Goal: Task Accomplishment & Management: Complete application form

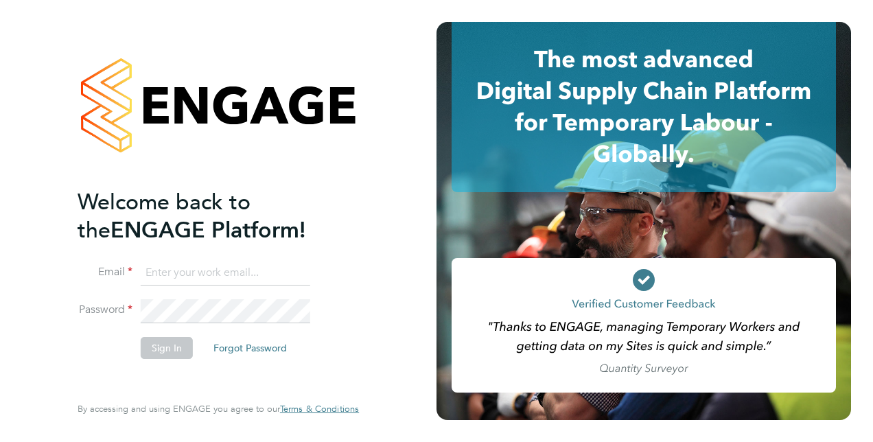
type input "[PERSON_NAME][EMAIL_ADDRESS][PERSON_NAME][DOMAIN_NAME]"
click at [158, 351] on button "Sign In" at bounding box center [167, 348] width 52 height 22
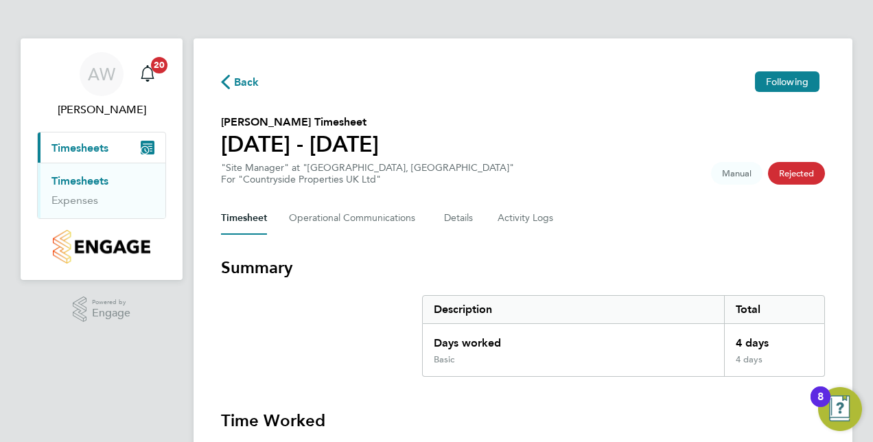
click at [810, 136] on section "Sam Drew's Timesheet 28 Jul - 03 Aug 2025 "Site Manager" at "Orchard Green, Ayl…" at bounding box center [523, 149] width 604 height 71
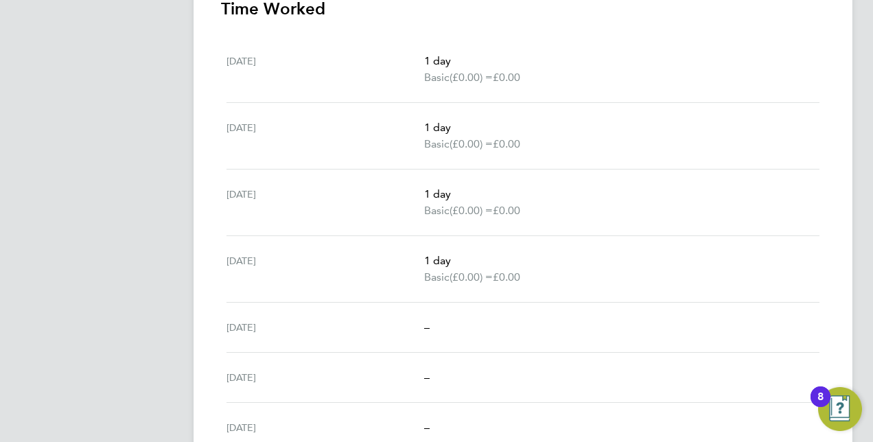
scroll to position [475, 0]
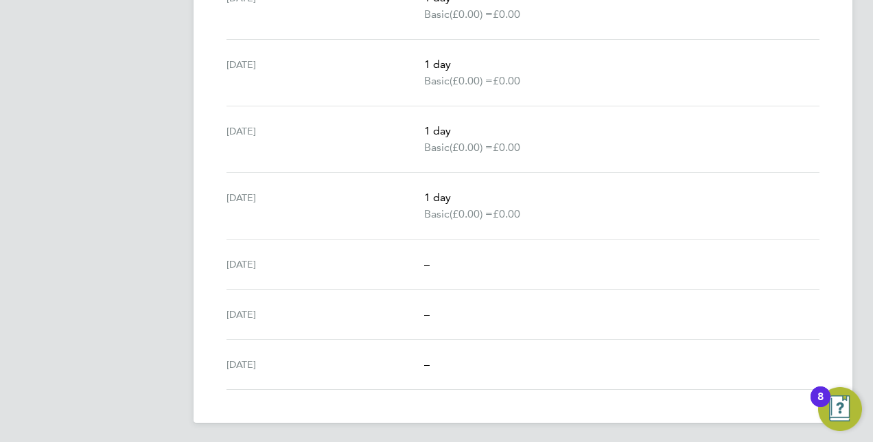
click at [136, 119] on app-navbar "AW Aaron Watkins Notifications 20 Applications: Current page: Timesheets Timesh…" at bounding box center [102, 4] width 162 height 881
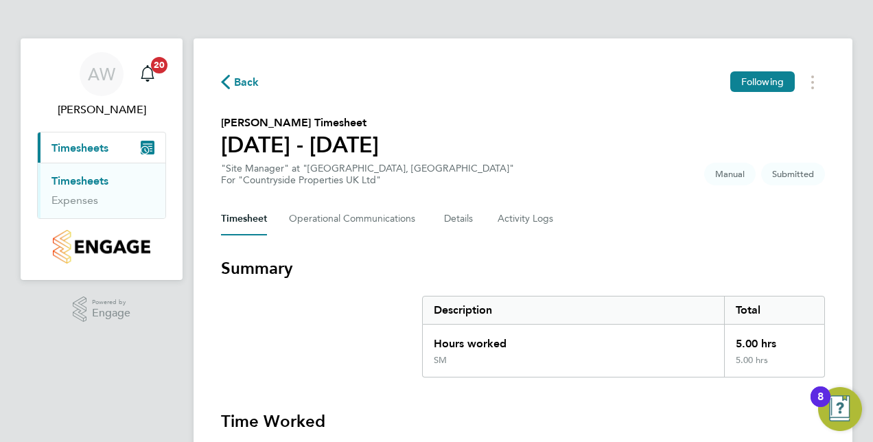
click at [640, 115] on section "[PERSON_NAME] Timesheet [DATE] - [DATE] "Site Manager" at "[GEOGRAPHIC_DATA], […" at bounding box center [523, 150] width 604 height 71
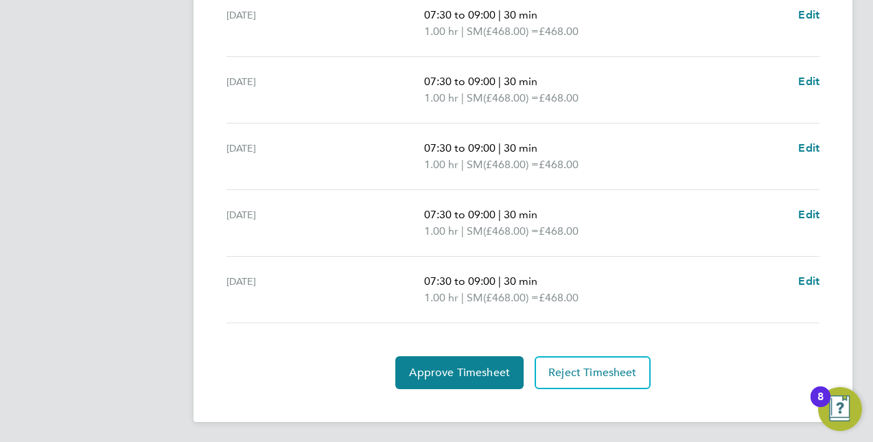
scroll to position [431, 0]
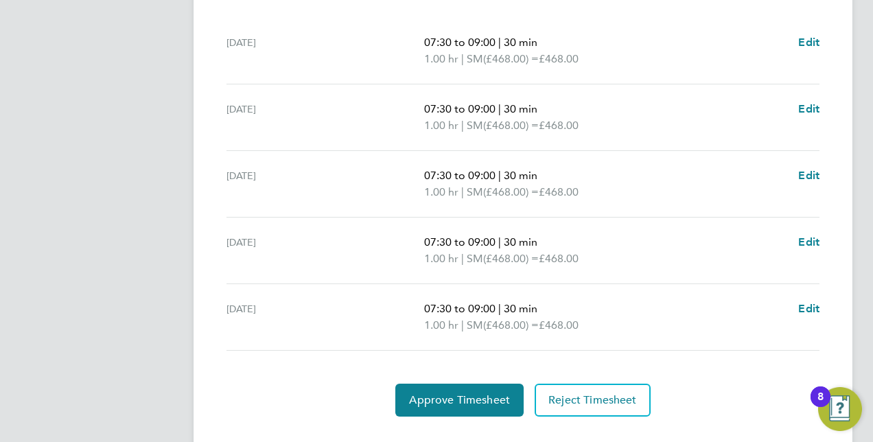
click at [698, 291] on div "Fri 15 Aug 07:30 to 09:00 | 30 min 1.00 hr | SM (£468.00) = £468.00 Edit" at bounding box center [522, 317] width 593 height 67
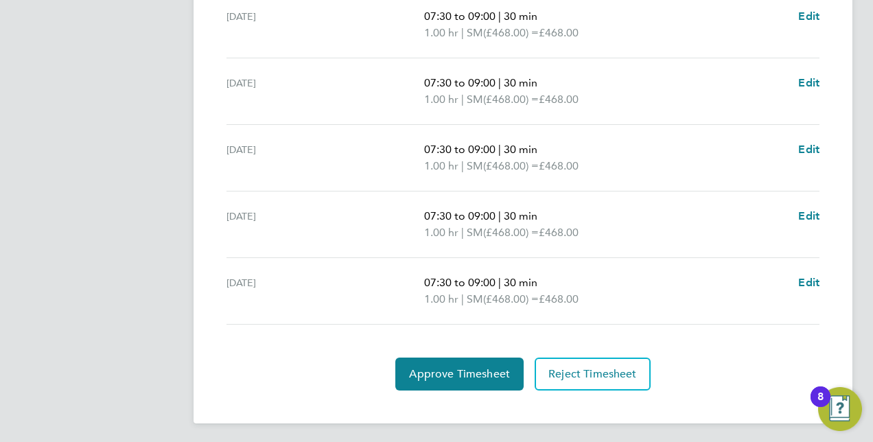
scroll to position [458, 0]
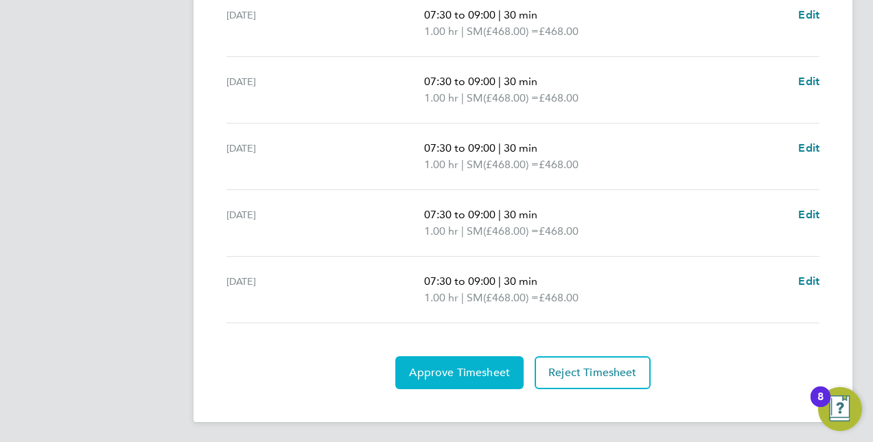
click at [460, 362] on button "Approve Timesheet" at bounding box center [459, 372] width 128 height 33
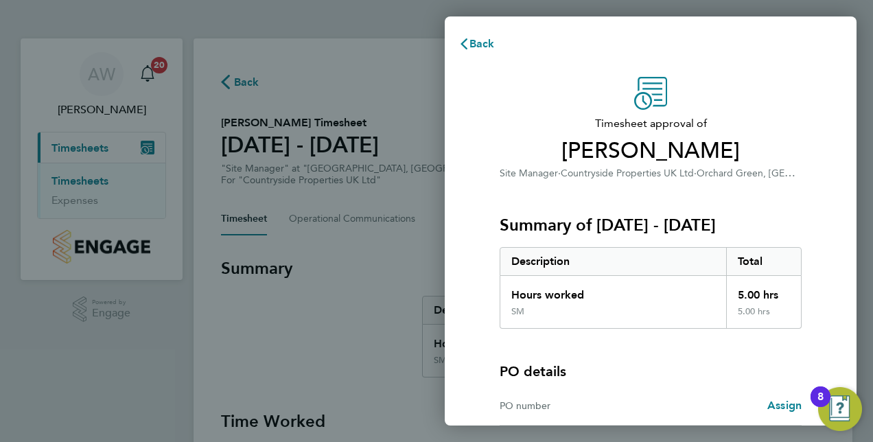
click at [632, 329] on div "PO details PO number Assign" at bounding box center [650, 377] width 302 height 97
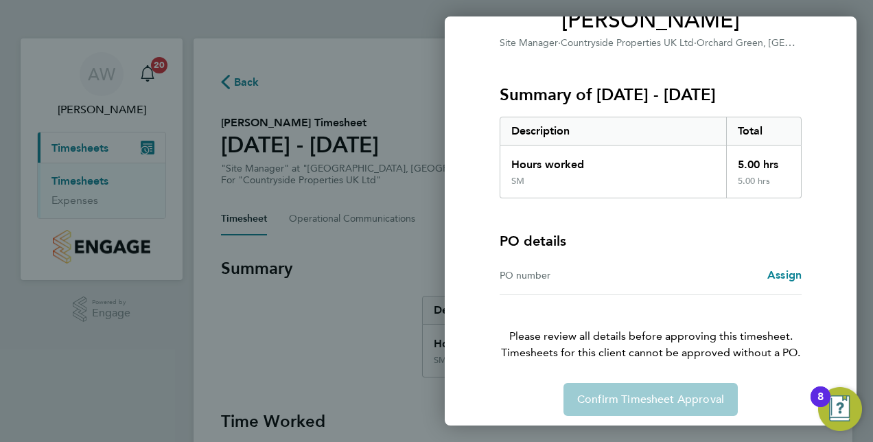
scroll to position [136, 0]
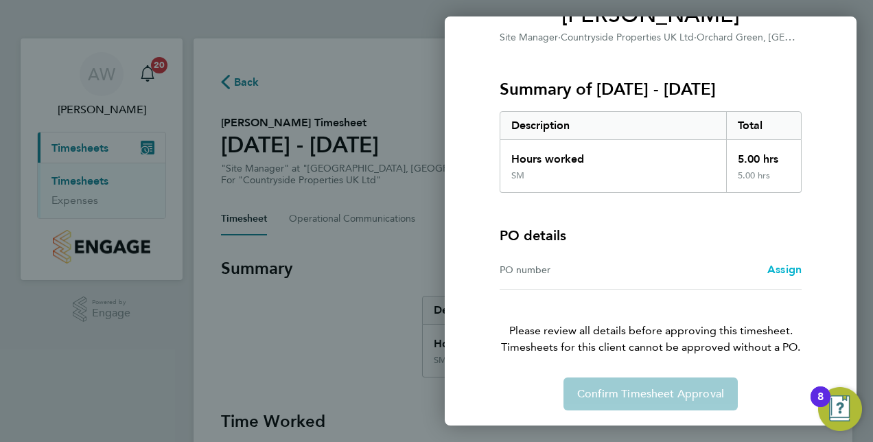
click at [789, 266] on span "Assign" at bounding box center [784, 269] width 34 height 13
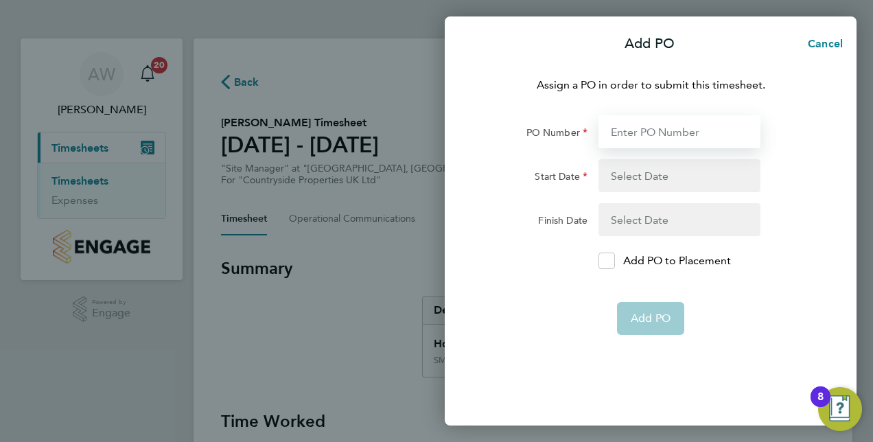
click at [679, 140] on input "PO Number" at bounding box center [679, 131] width 162 height 33
click at [607, 259] on icon at bounding box center [606, 261] width 10 height 9
click at [611, 261] on input "Add PO to Placement" at bounding box center [611, 261] width 0 height 0
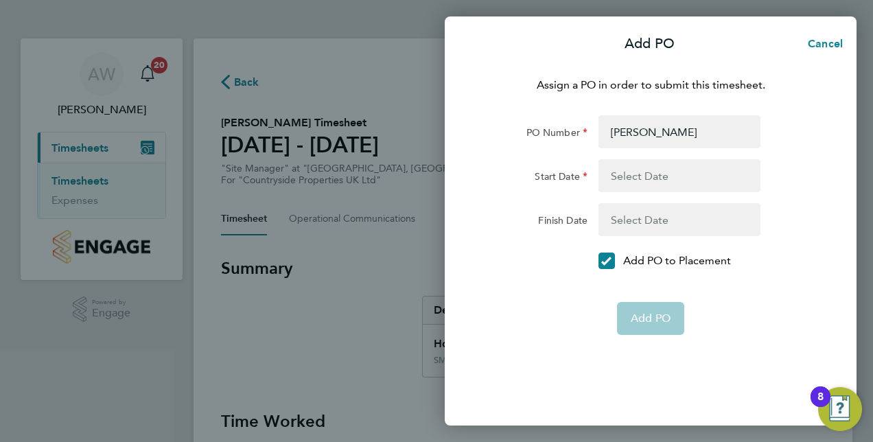
click at [660, 319] on app-form-button "Add PO" at bounding box center [650, 318] width 67 height 33
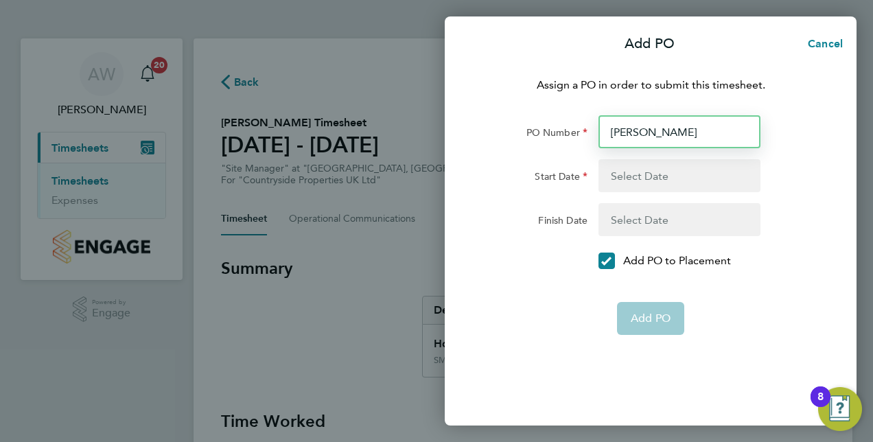
click at [660, 127] on input "HAYLES" at bounding box center [679, 131] width 162 height 33
type input "H"
type input "S-HAYLS/00249"
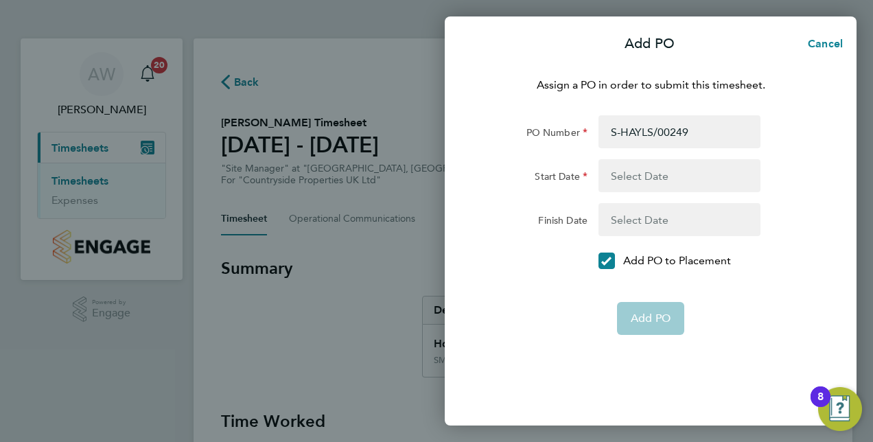
drag, startPoint x: 636, startPoint y: 339, endPoint x: 639, endPoint y: 322, distance: 17.5
click at [635, 337] on div "Assign a PO in order to submit this timesheet. PO Number S-HAYLS/00249 Start Da…" at bounding box center [651, 242] width 412 height 365
click at [639, 318] on app-form-button "Add PO" at bounding box center [650, 318] width 67 height 33
click at [639, 317] on app-form-button "Add PO" at bounding box center [650, 318] width 67 height 33
drag, startPoint x: 638, startPoint y: 317, endPoint x: 603, endPoint y: 258, distance: 68.6
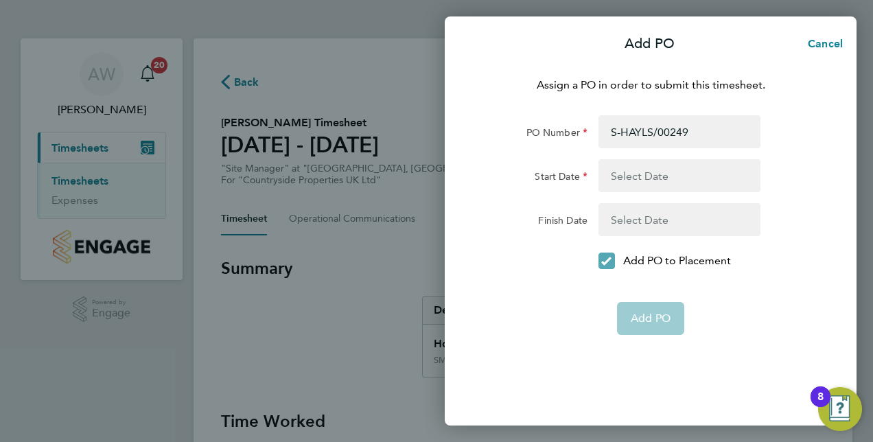
click at [603, 258] on icon at bounding box center [606, 261] width 10 height 9
click at [611, 261] on input "Add PO to Placement" at bounding box center [611, 261] width 0 height 0
click at [642, 318] on app-form-button "Add PO" at bounding box center [650, 318] width 67 height 33
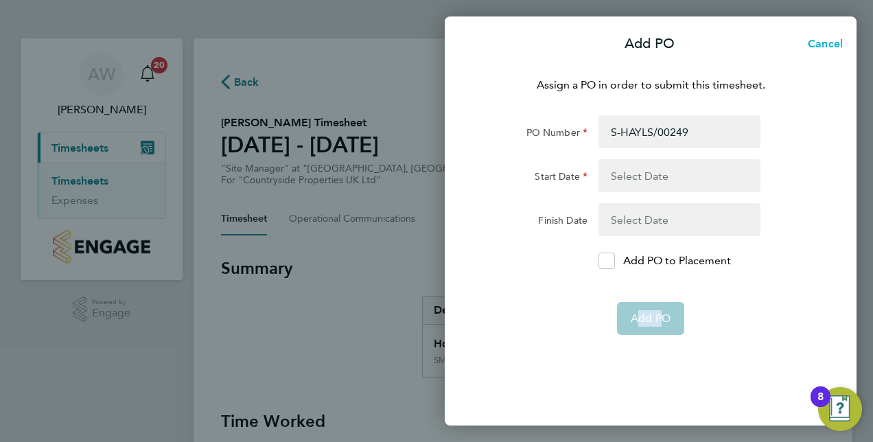
click at [816, 44] on span "Cancel" at bounding box center [822, 43] width 39 height 13
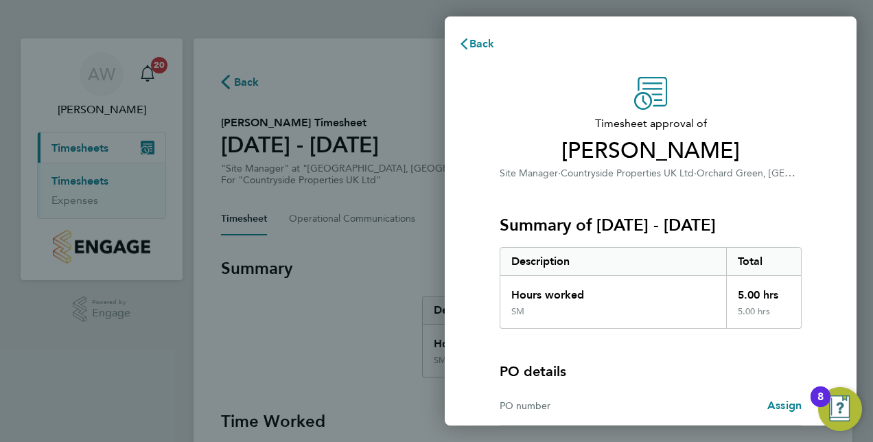
click at [825, 191] on div "Timesheet approval of Sam Drew Site Manager · Countryside Properties UK Ltd · O…" at bounding box center [651, 311] width 412 height 502
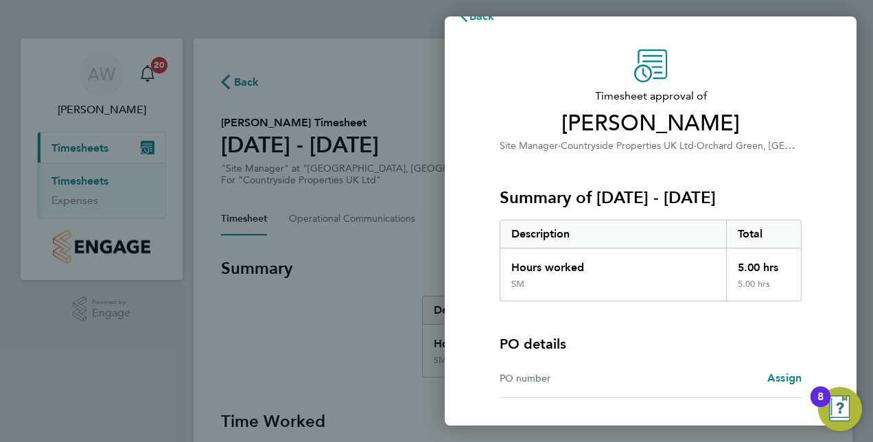
scroll to position [136, 0]
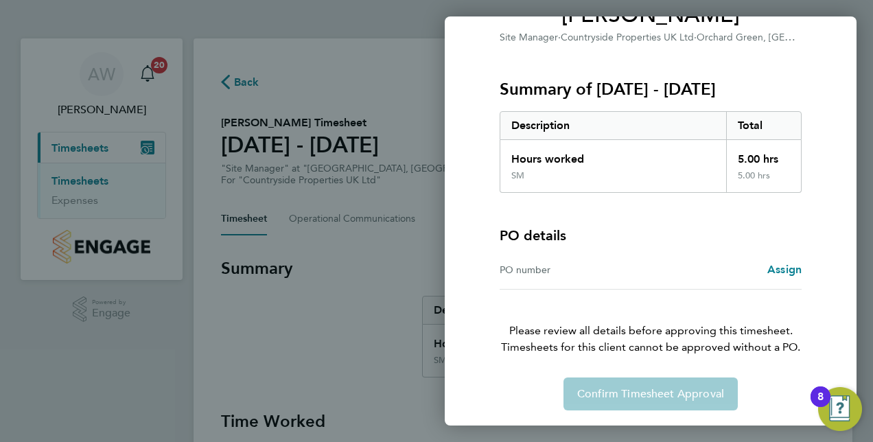
click at [399, 217] on div "Back Timesheet approval of Sam Drew Site Manager · Countryside Properties UK Lt…" at bounding box center [436, 221] width 873 height 442
click at [598, 99] on div "Summary of 11 - 17 Aug 2025 Description Total Hours worked 5.00 hrs SM 5.00 hrs" at bounding box center [650, 119] width 302 height 148
click at [328, 97] on div "Back Timesheet approval of Sam Drew Site Manager · Countryside Properties UK Lt…" at bounding box center [436, 221] width 873 height 442
click at [754, 273] on div "Assign" at bounding box center [725, 269] width 151 height 16
click at [773, 272] on span "Assign" at bounding box center [784, 269] width 34 height 13
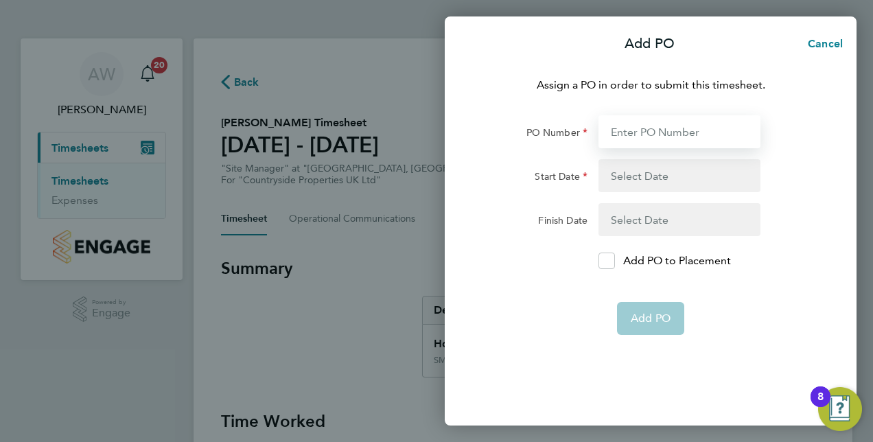
click at [657, 127] on input "PO Number" at bounding box center [679, 131] width 162 height 33
type input "HAYLES"
click at [608, 267] on div at bounding box center [606, 260] width 16 height 16
click at [611, 261] on input "Add PO to Placement" at bounding box center [611, 261] width 0 height 0
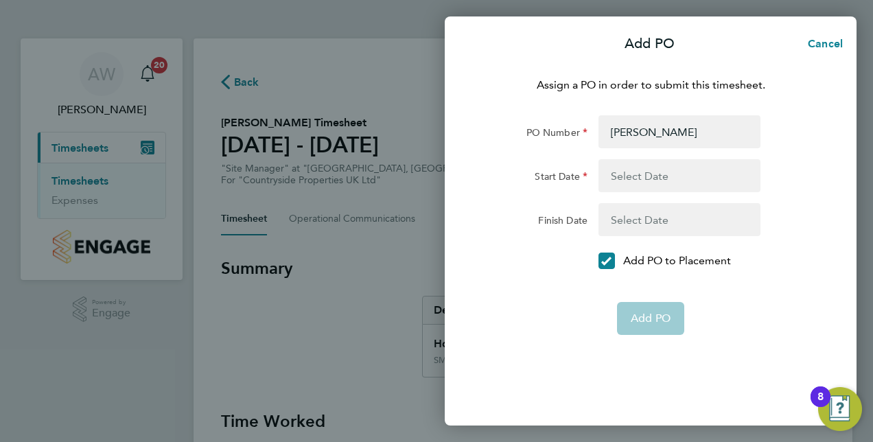
click at [649, 314] on app-form-button "Add PO" at bounding box center [650, 318] width 67 height 33
click at [631, 178] on button "button" at bounding box center [679, 175] width 162 height 33
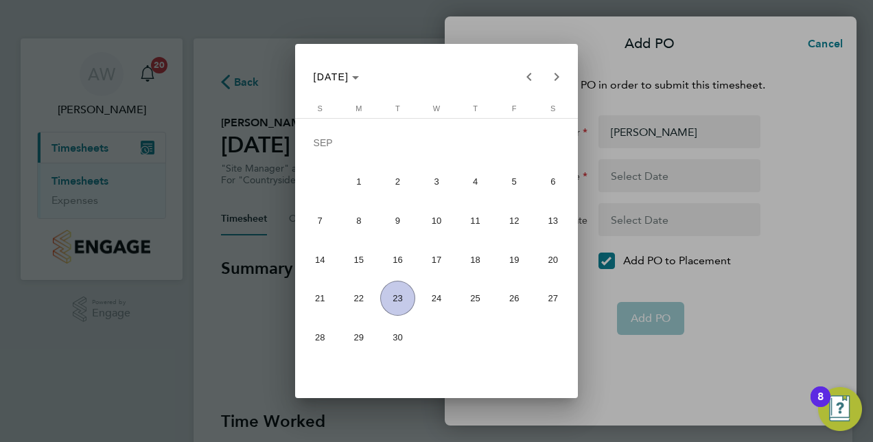
click at [473, 220] on span "11" at bounding box center [475, 220] width 35 height 35
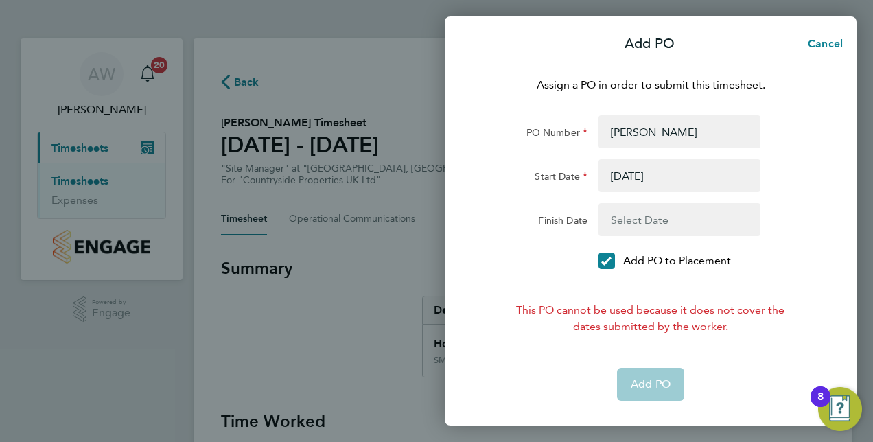
click at [639, 174] on button "button" at bounding box center [679, 175] width 162 height 33
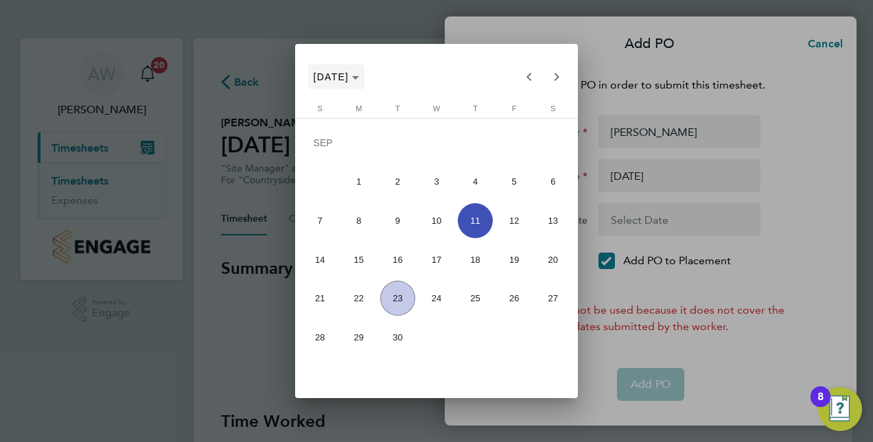
click at [329, 86] on span "Choose month and year" at bounding box center [336, 76] width 57 height 33
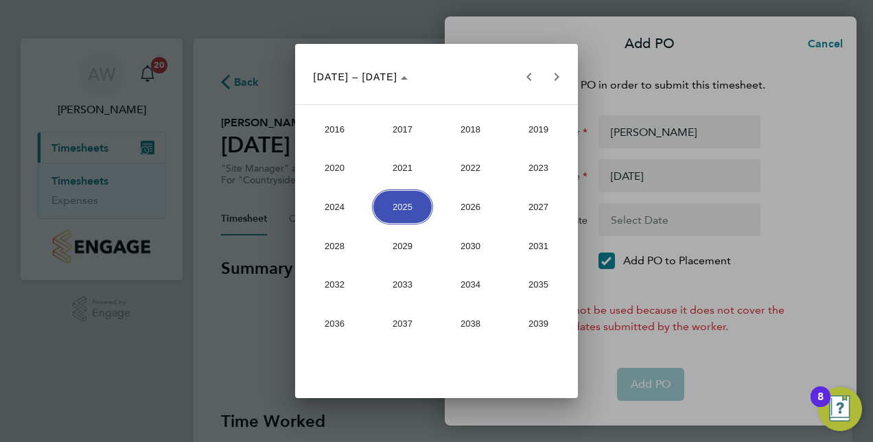
click at [409, 201] on span "2025" at bounding box center [402, 206] width 61 height 35
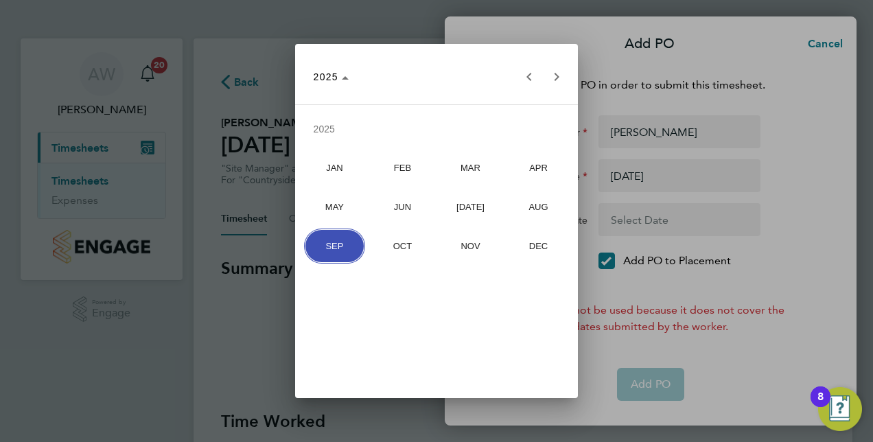
click at [525, 207] on span "AUG" at bounding box center [538, 206] width 61 height 35
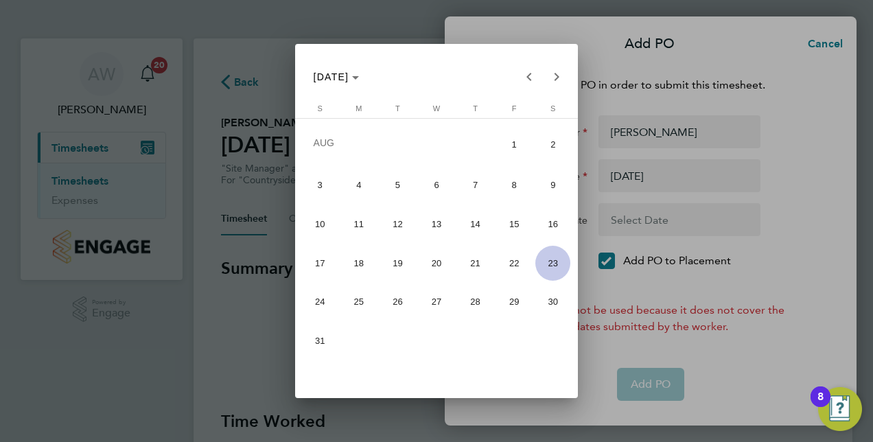
click at [371, 235] on span "11" at bounding box center [358, 224] width 35 height 35
type input "11 Aug 25"
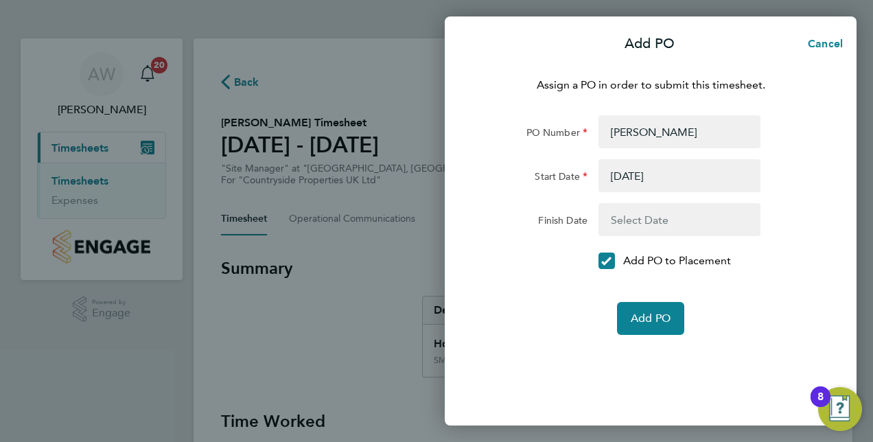
click at [632, 211] on button "button" at bounding box center [679, 219] width 162 height 33
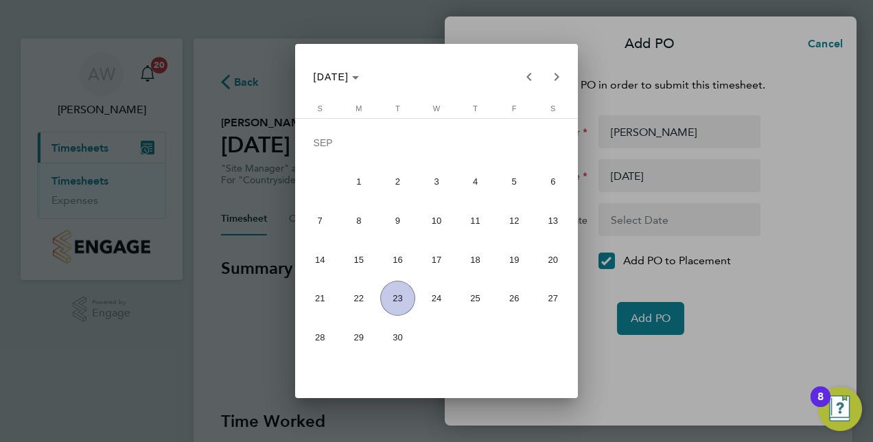
click at [317, 148] on td "SEP" at bounding box center [437, 143] width 272 height 39
click at [326, 70] on span "Choose month and year" at bounding box center [336, 76] width 57 height 33
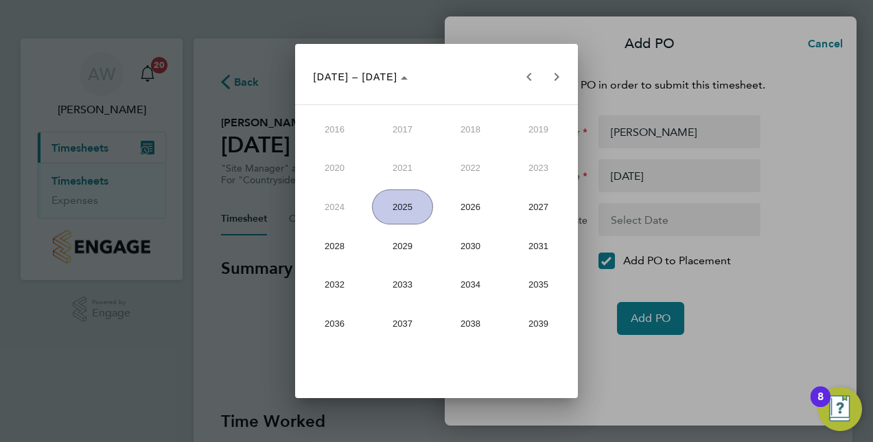
click at [399, 204] on span "2025" at bounding box center [402, 206] width 61 height 35
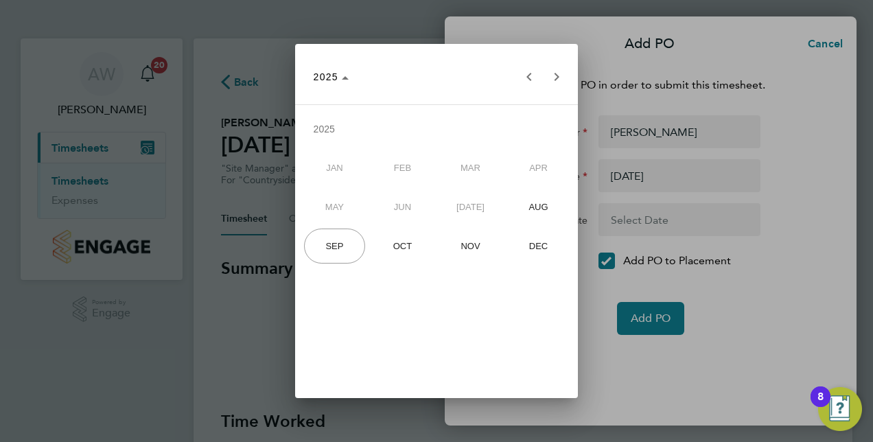
click at [537, 207] on span "AUG" at bounding box center [538, 206] width 61 height 35
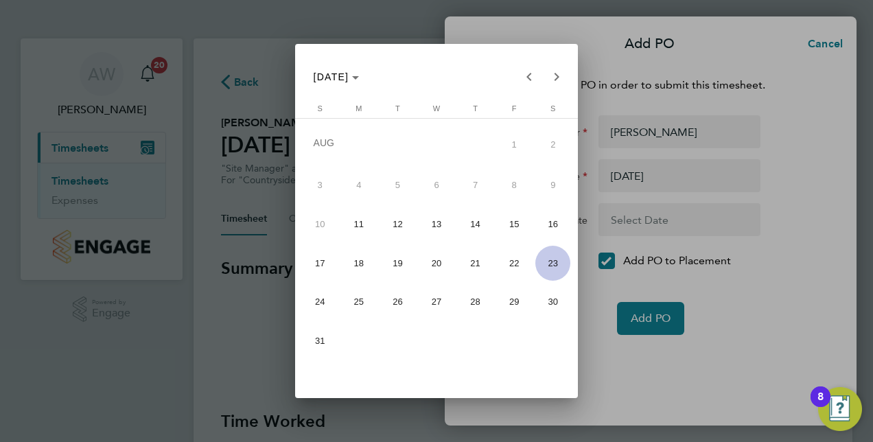
click at [328, 254] on span "17" at bounding box center [320, 263] width 35 height 35
type input "17 Aug 25"
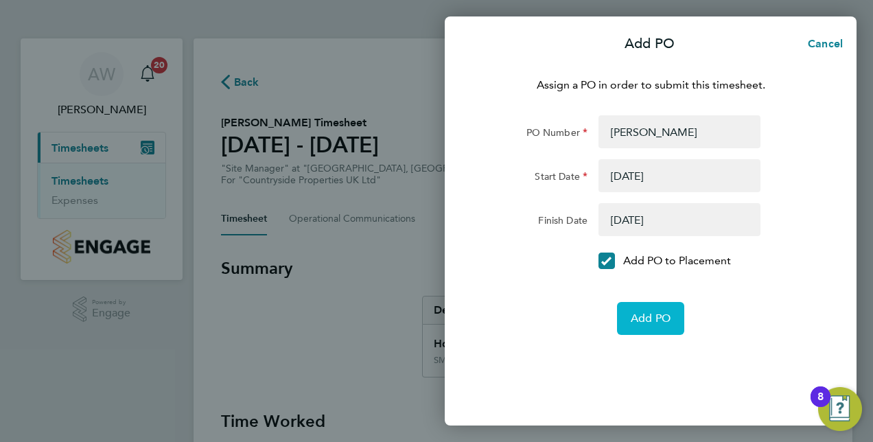
click at [642, 322] on span "Add PO" at bounding box center [651, 318] width 40 height 14
click at [642, 322] on app-form-button "Add PO Loading" at bounding box center [650, 318] width 67 height 33
click at [642, 322] on span "Add PO" at bounding box center [651, 318] width 40 height 14
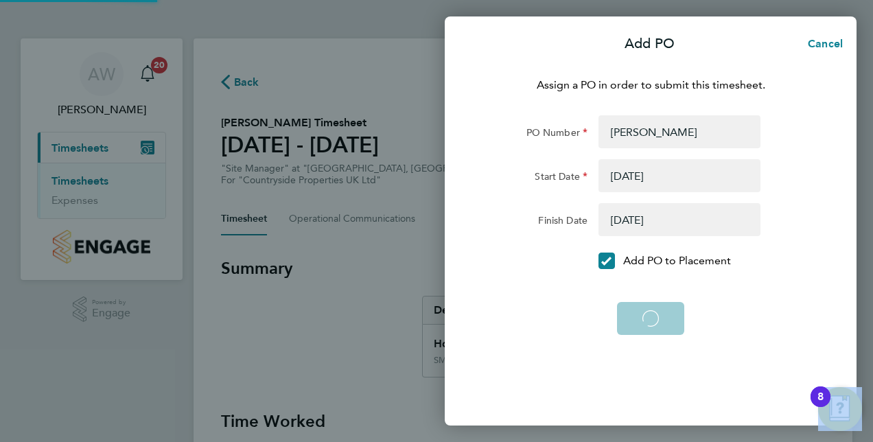
click at [642, 322] on app-form-button "Add PO Loading" at bounding box center [650, 318] width 67 height 33
click at [838, 38] on span "Cancel" at bounding box center [822, 43] width 39 height 13
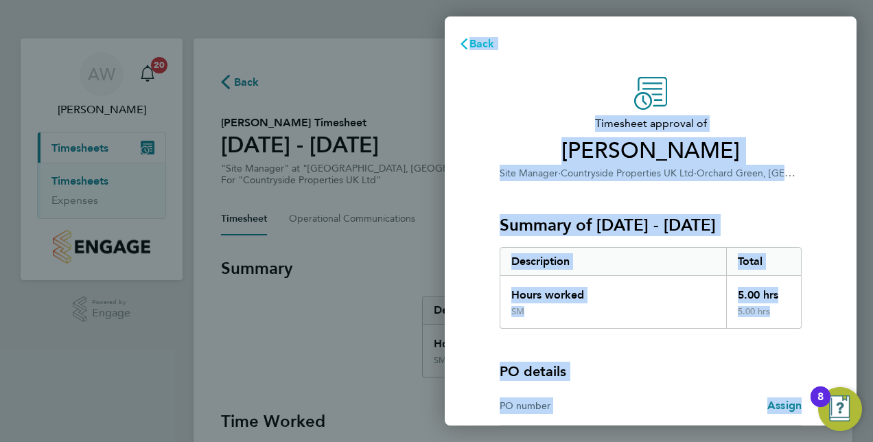
click at [477, 44] on span "Back" at bounding box center [481, 43] width 25 height 13
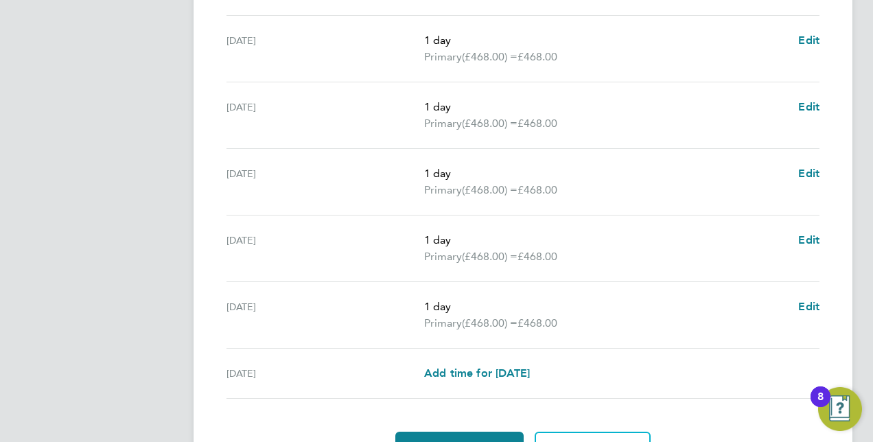
scroll to position [574, 0]
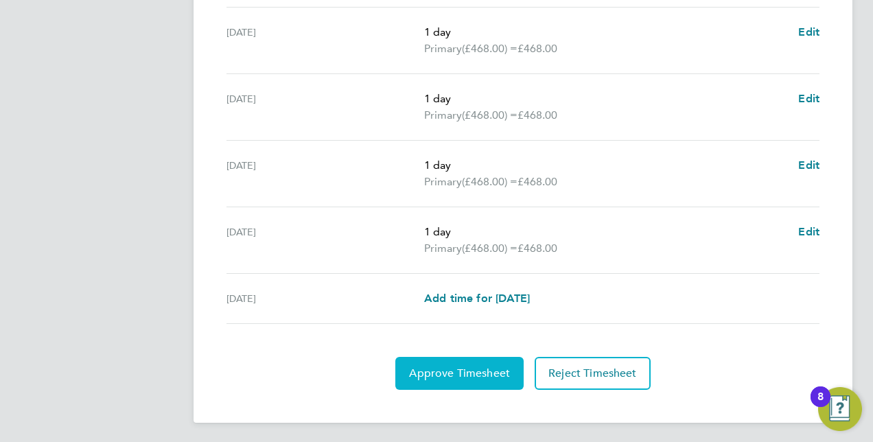
click at [468, 361] on button "Approve Timesheet" at bounding box center [459, 373] width 128 height 33
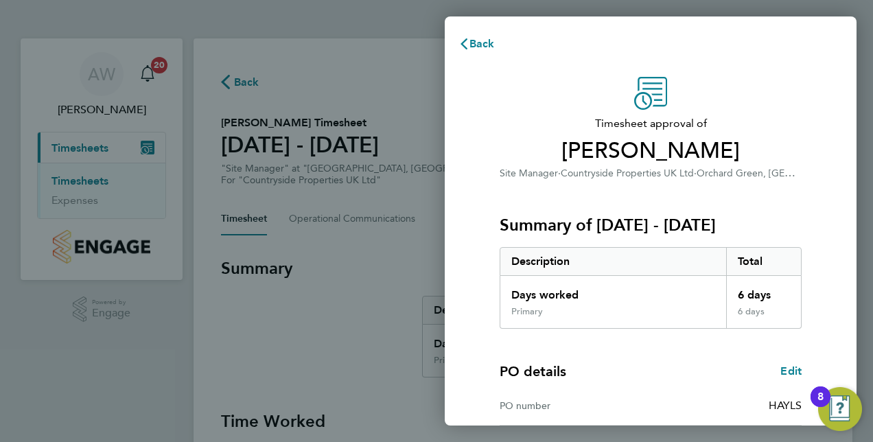
click at [819, 214] on div "Timesheet approval of Sam Drew Site Manager · Countryside Properties UK Ltd · O…" at bounding box center [651, 350] width 412 height 580
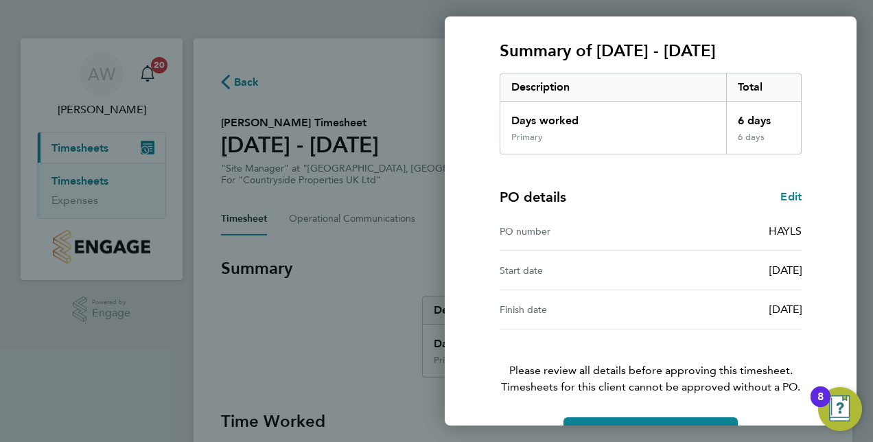
scroll to position [214, 0]
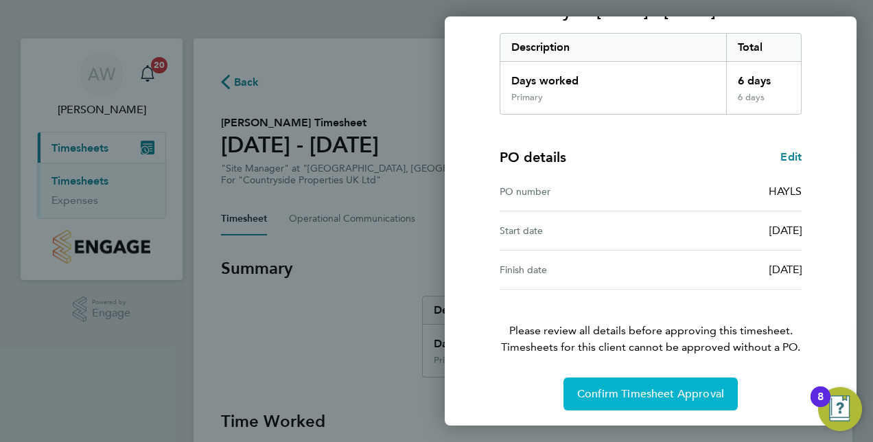
click at [635, 387] on span "Confirm Timesheet Approval" at bounding box center [650, 394] width 147 height 14
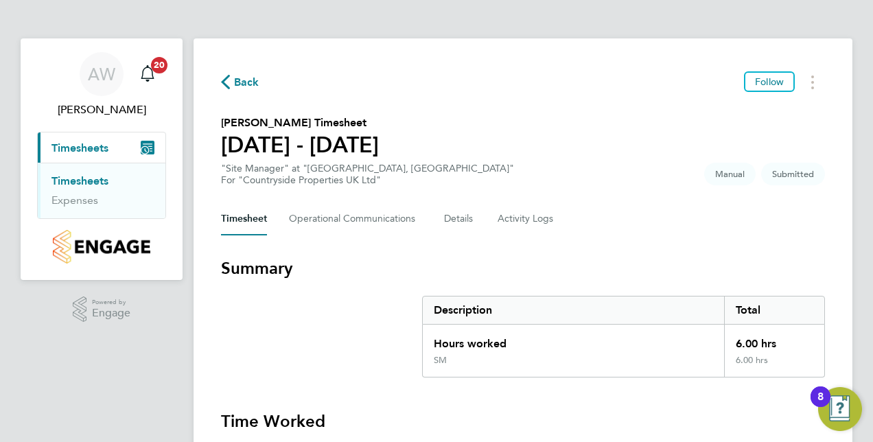
click at [811, 164] on span "Submitted" at bounding box center [793, 174] width 64 height 23
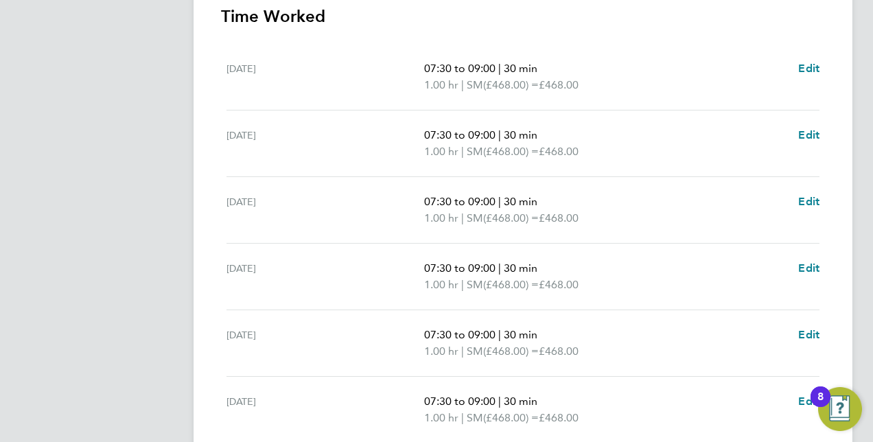
scroll to position [524, 0]
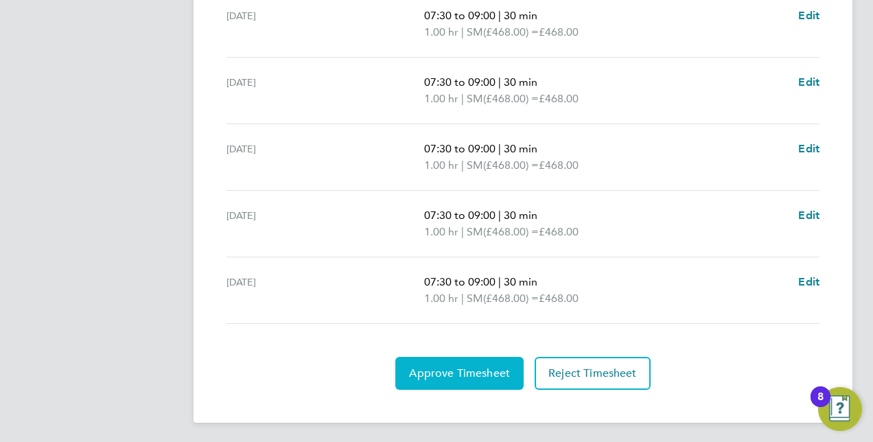
click at [481, 362] on button "Approve Timesheet" at bounding box center [459, 373] width 128 height 33
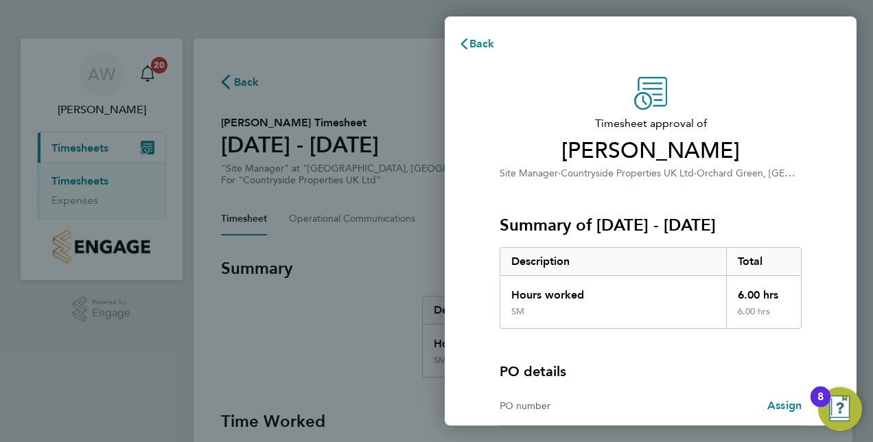
click at [666, 347] on div "PO details PO number Assign" at bounding box center [650, 377] width 302 height 97
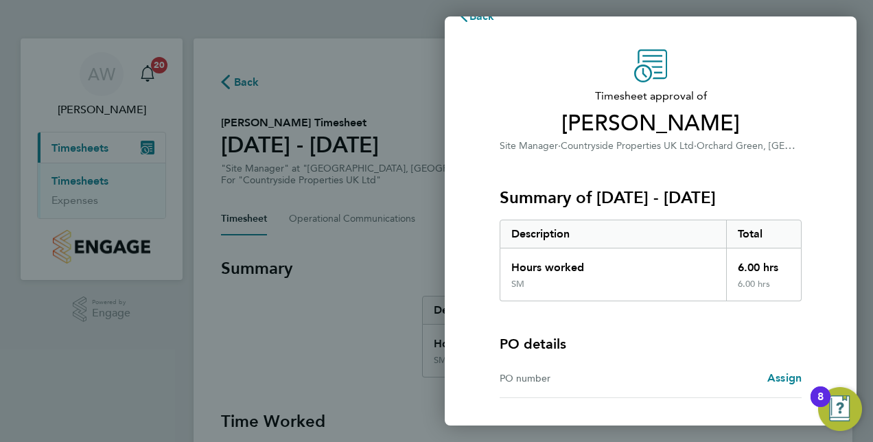
scroll to position [136, 0]
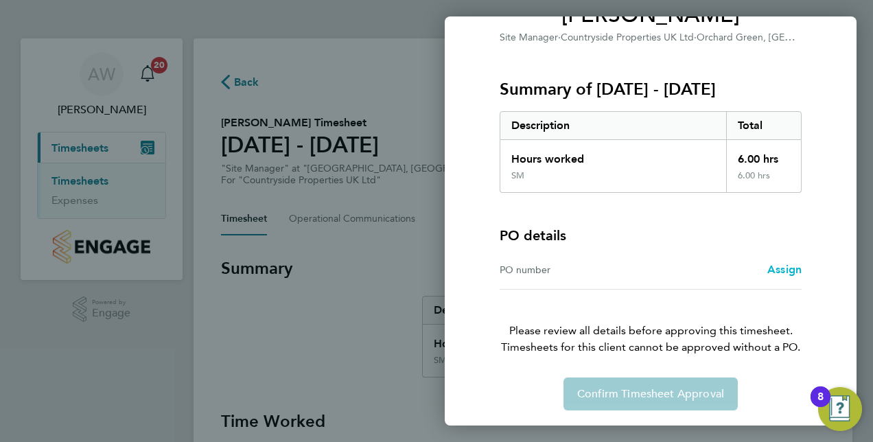
click at [793, 269] on span "Assign" at bounding box center [784, 269] width 34 height 13
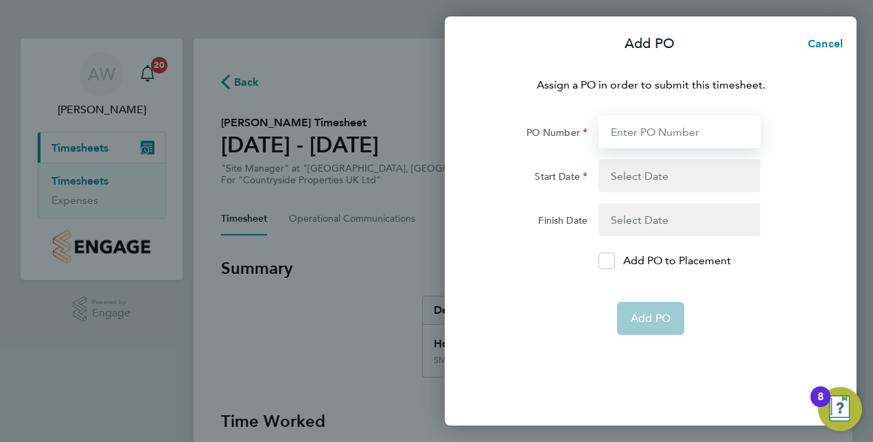
click at [666, 127] on input "PO Number" at bounding box center [679, 131] width 162 height 33
type input "HAYLES"
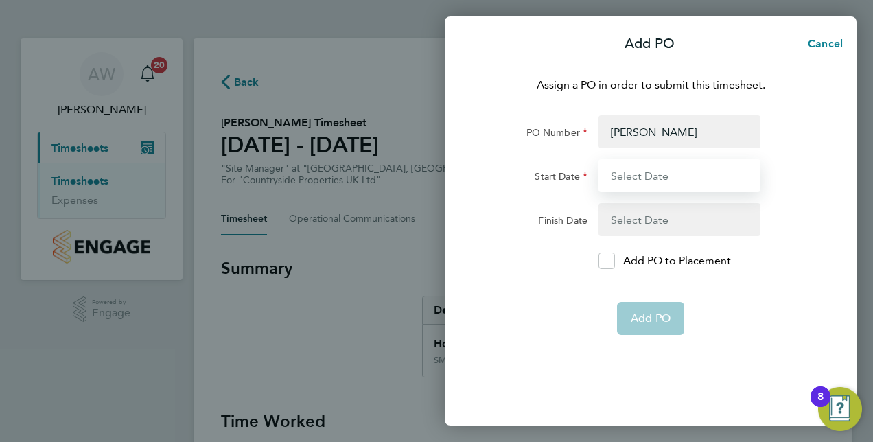
type input "11 Aug 25"
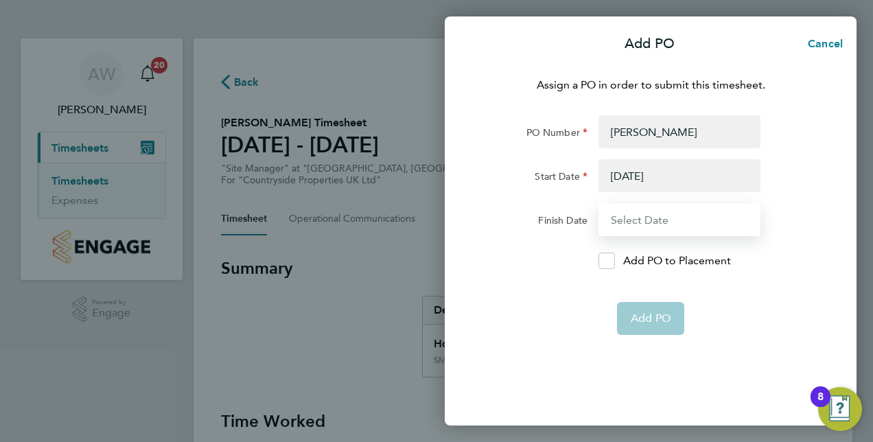
type input "17 Aug 25"
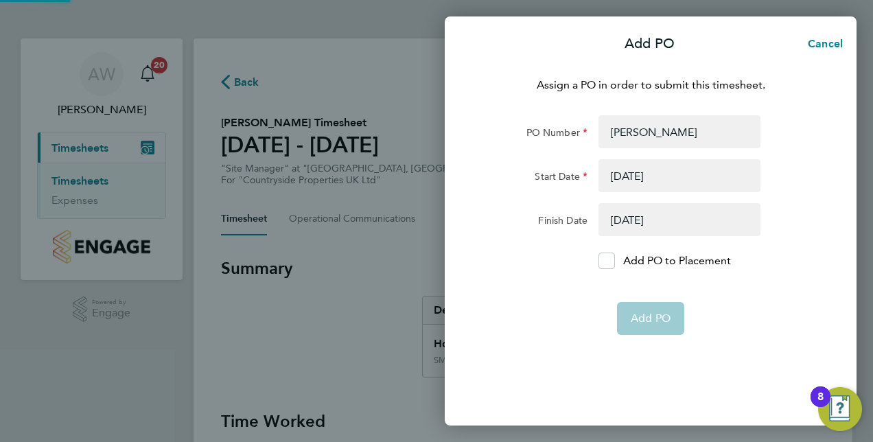
click at [655, 316] on app-form-button "Add PO" at bounding box center [650, 318] width 67 height 33
drag, startPoint x: 676, startPoint y: 169, endPoint x: 580, endPoint y: 167, distance: 95.4
click at [580, 167] on div "Start Date 11 Aug 25" at bounding box center [651, 175] width 346 height 33
click at [670, 183] on button "button" at bounding box center [679, 175] width 162 height 33
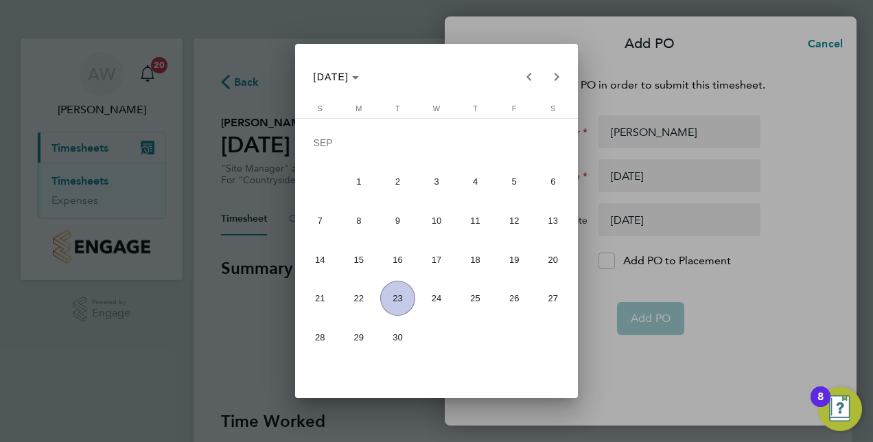
drag, startPoint x: 670, startPoint y: 183, endPoint x: 684, endPoint y: 170, distance: 19.0
click at [670, 182] on div at bounding box center [436, 221] width 873 height 442
click at [823, 44] on div at bounding box center [436, 221] width 873 height 442
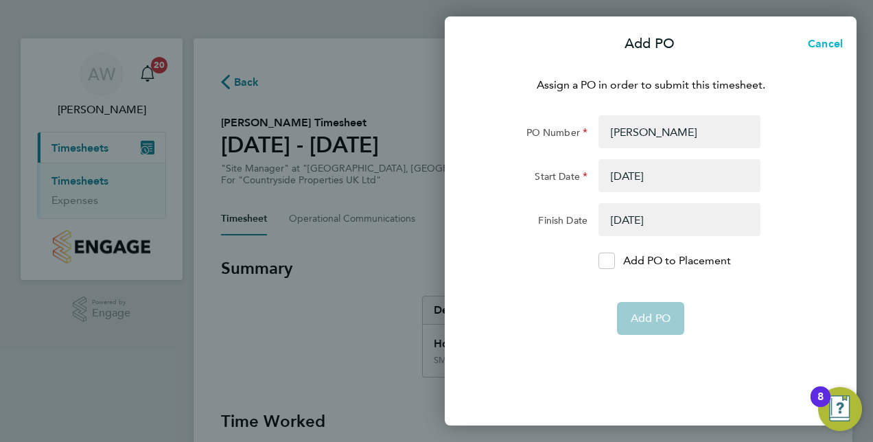
click at [823, 44] on span "Cancel" at bounding box center [822, 43] width 39 height 13
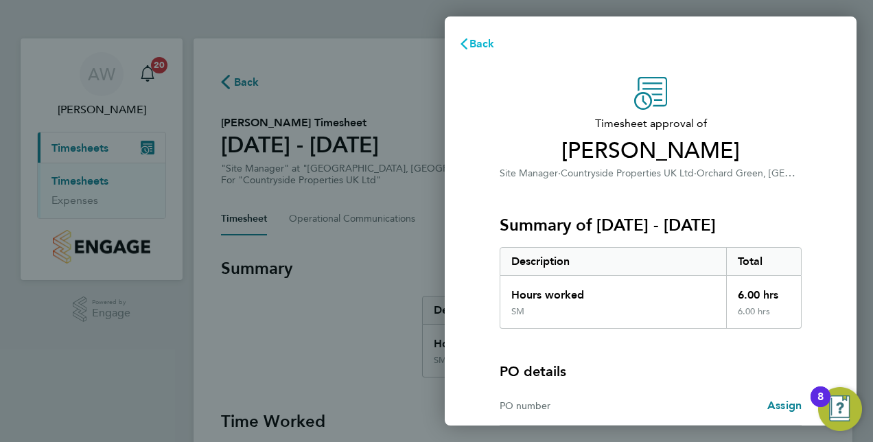
click at [473, 47] on span "Back" at bounding box center [481, 43] width 25 height 13
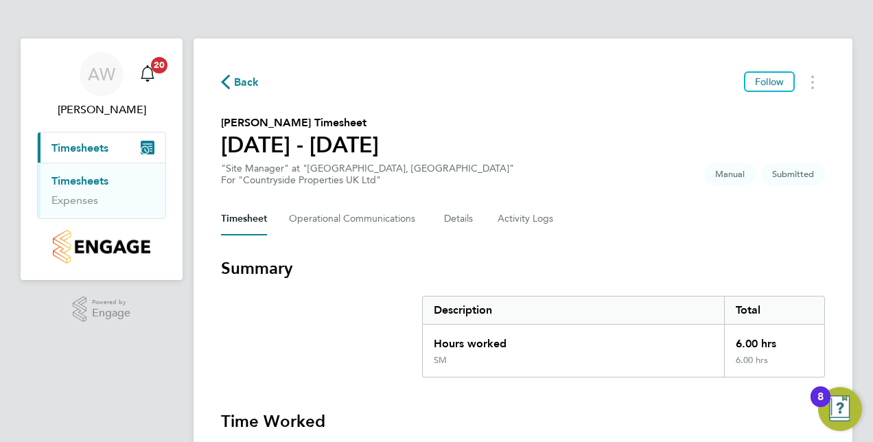
click at [85, 177] on link "Timesheets" at bounding box center [79, 180] width 57 height 13
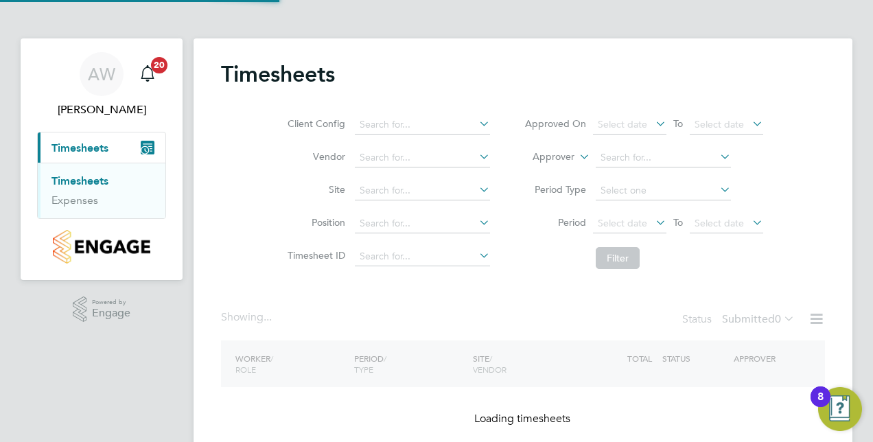
click at [816, 204] on div "Client Config Vendor Site Position Timesheet ID Approved On Select date To Sele…" at bounding box center [523, 189] width 604 height 174
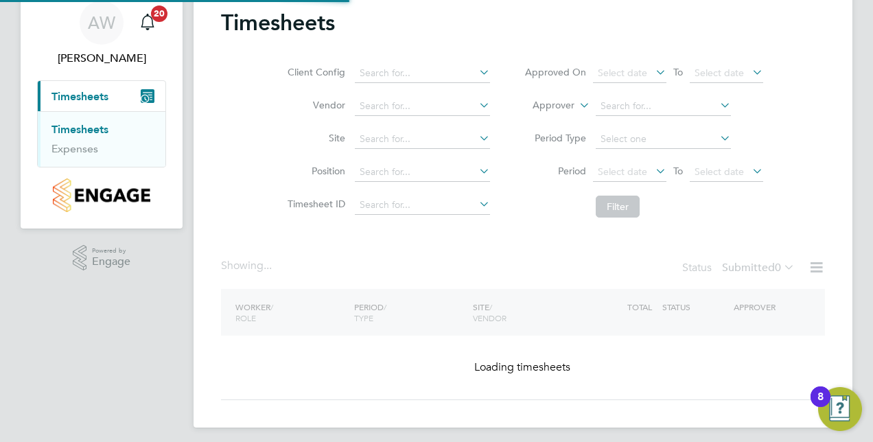
scroll to position [58, 0]
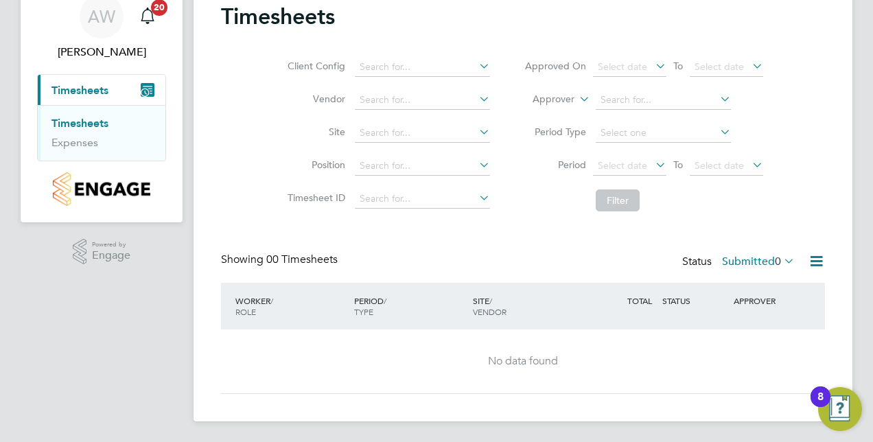
click at [816, 204] on div "Client Config Vendor Site Position Timesheet ID Approved On Select date To Sele…" at bounding box center [523, 131] width 604 height 174
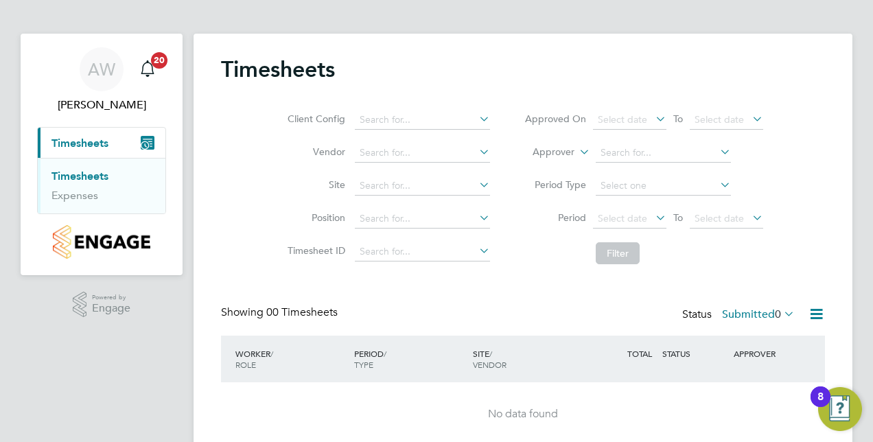
scroll to position [0, 0]
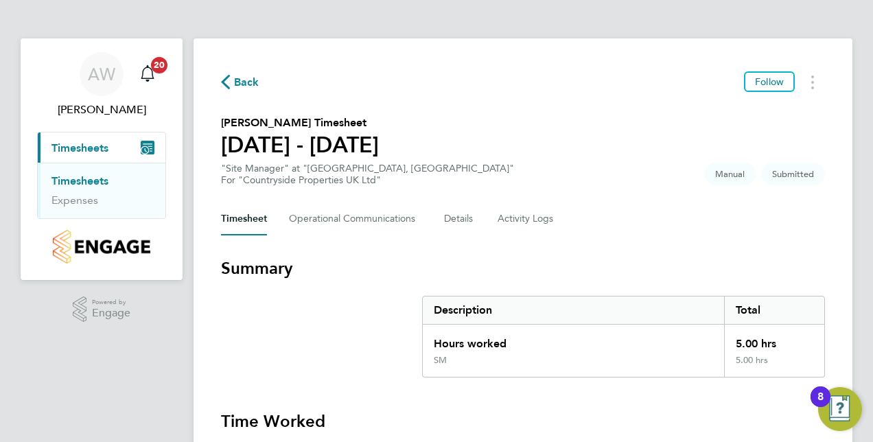
click at [628, 266] on h3 "Summary" at bounding box center [523, 268] width 604 height 22
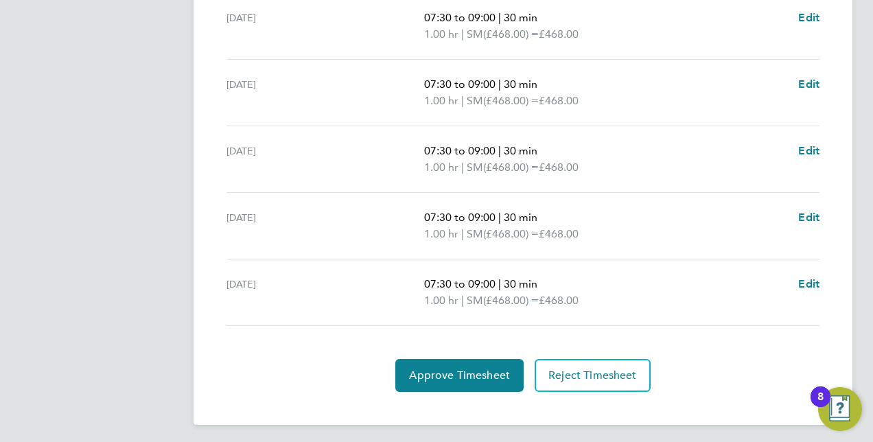
scroll to position [458, 0]
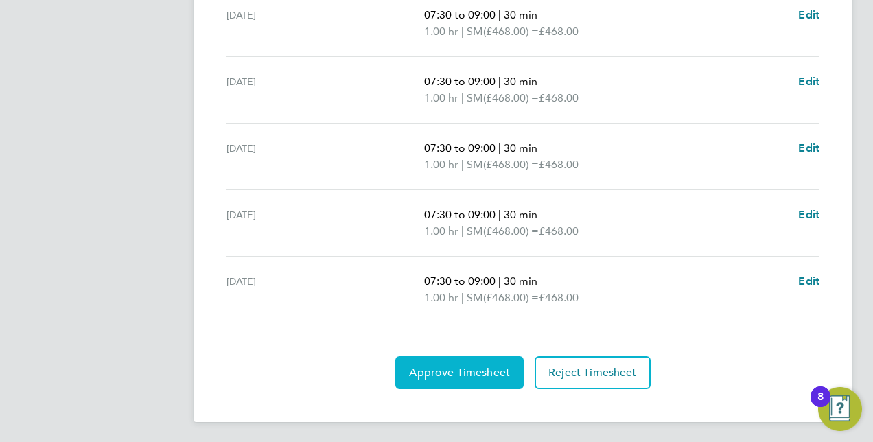
click at [447, 376] on span "Approve Timesheet" at bounding box center [459, 373] width 101 height 14
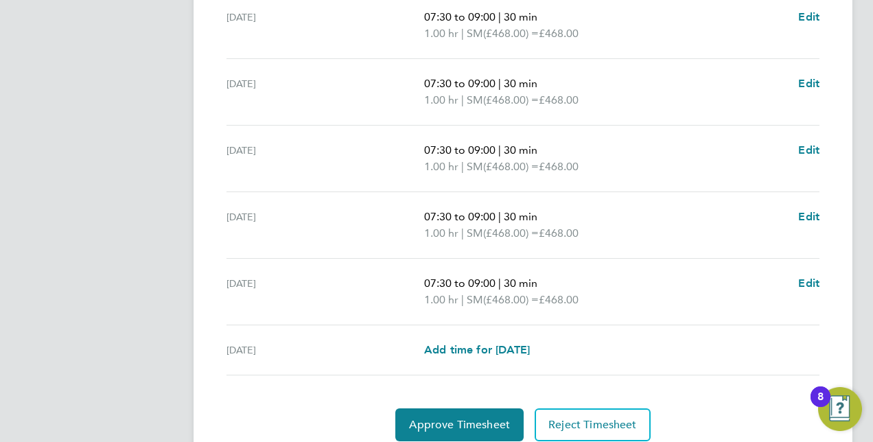
scroll to position [574, 0]
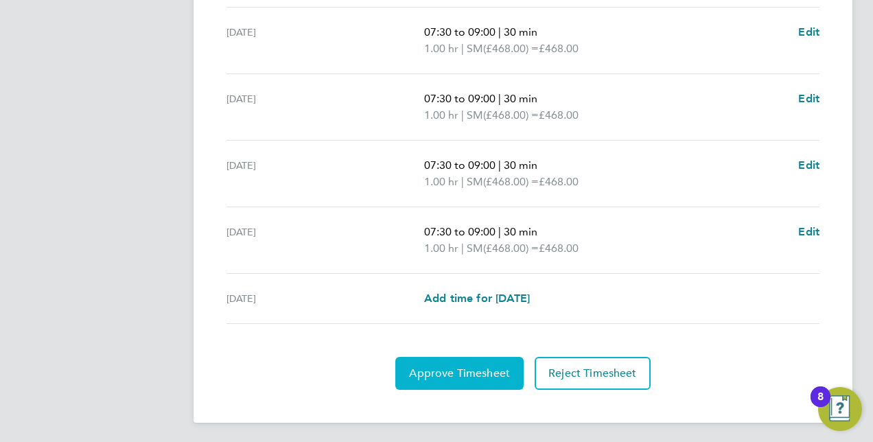
click at [478, 368] on span "Approve Timesheet" at bounding box center [459, 373] width 101 height 14
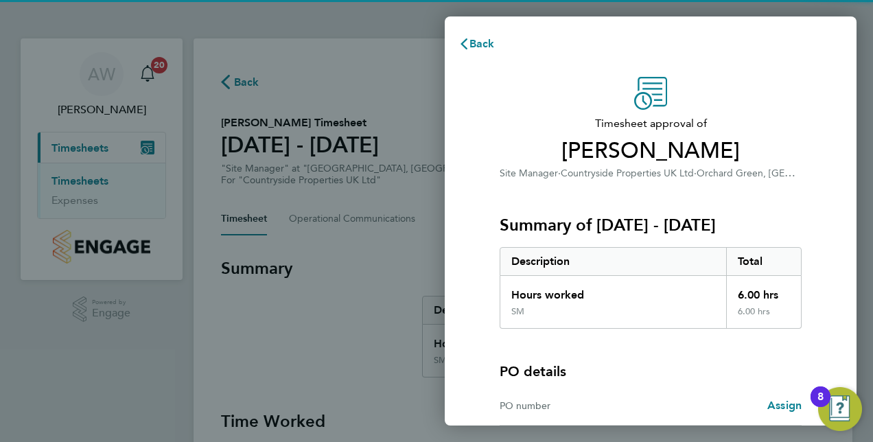
click at [696, 296] on div "Hours worked" at bounding box center [613, 291] width 226 height 30
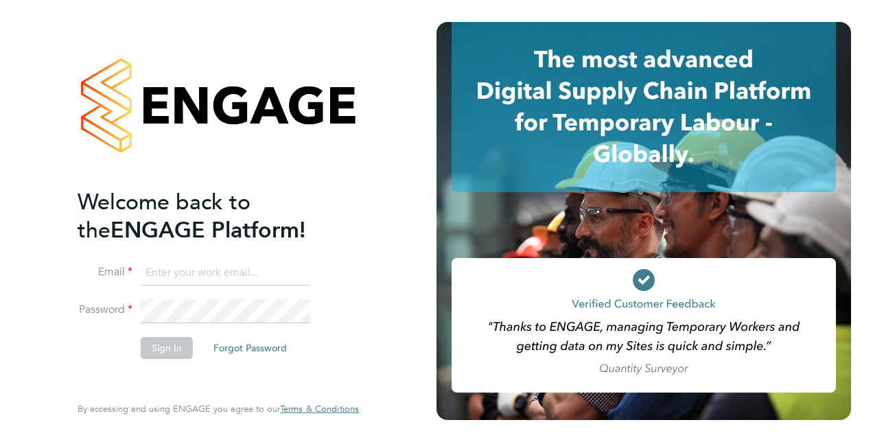
type input "[PERSON_NAME][EMAIL_ADDRESS][PERSON_NAME][DOMAIN_NAME]"
click at [161, 346] on button "Sign In" at bounding box center [167, 348] width 52 height 22
